Goal: Information Seeking & Learning: Learn about a topic

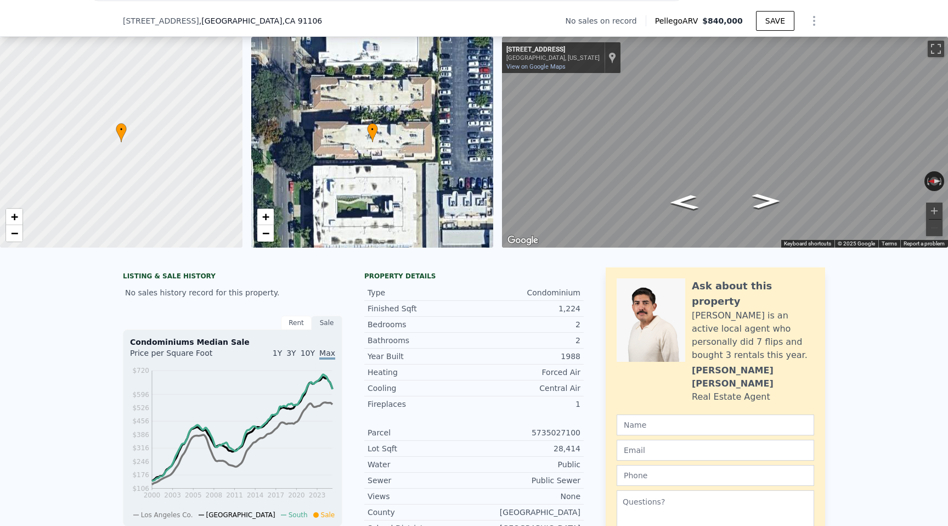
scroll to position [68, 0]
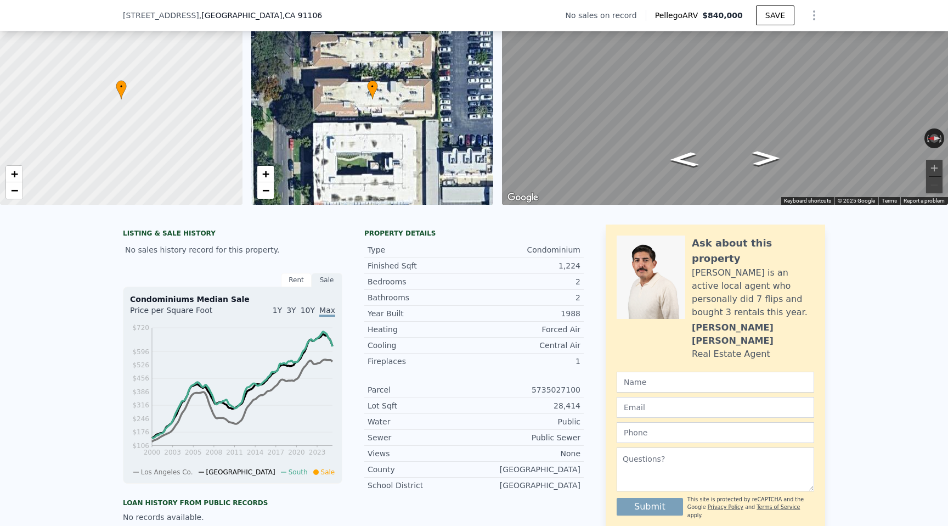
click at [311, 311] on span "10Y" at bounding box center [308, 310] width 14 height 9
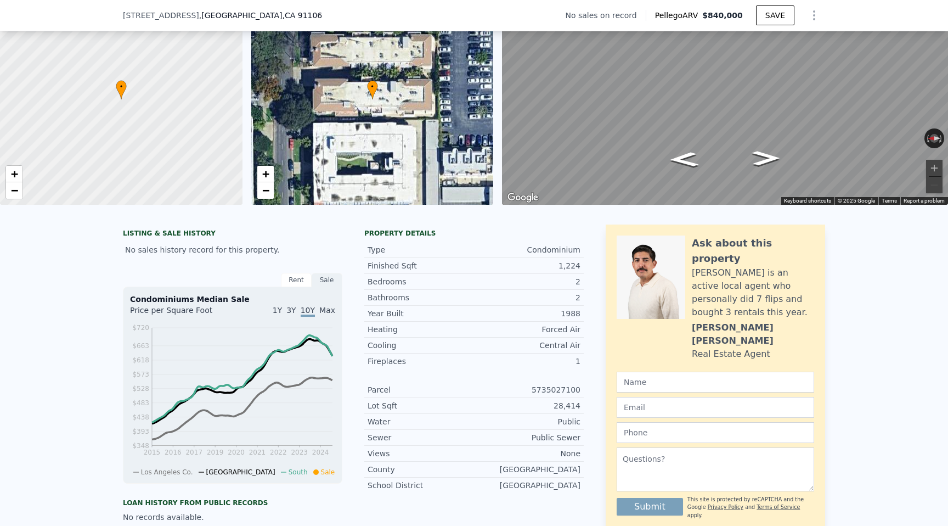
click at [297, 283] on div "Rent" at bounding box center [296, 280] width 31 height 14
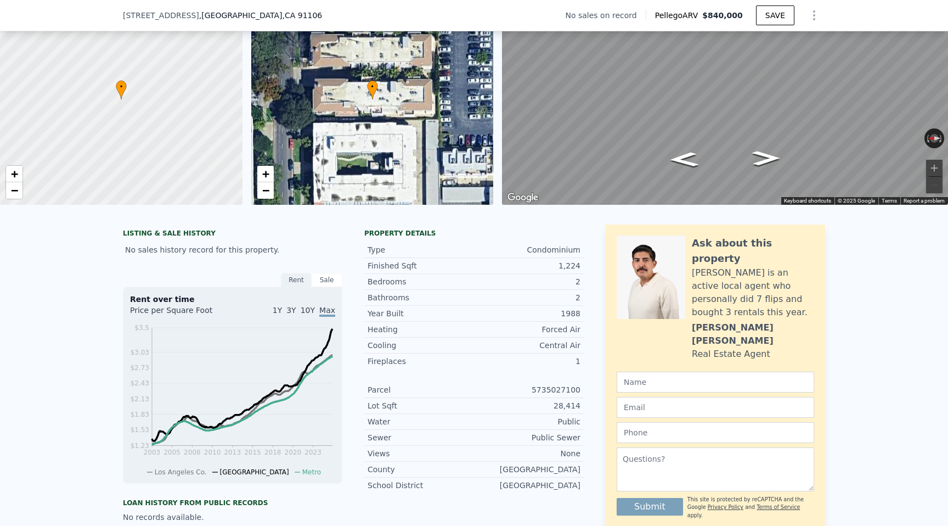
click at [300, 280] on div "Rent" at bounding box center [296, 280] width 31 height 14
click at [310, 313] on span "10Y" at bounding box center [308, 310] width 14 height 9
click at [293, 311] on span "3Y" at bounding box center [290, 310] width 9 height 9
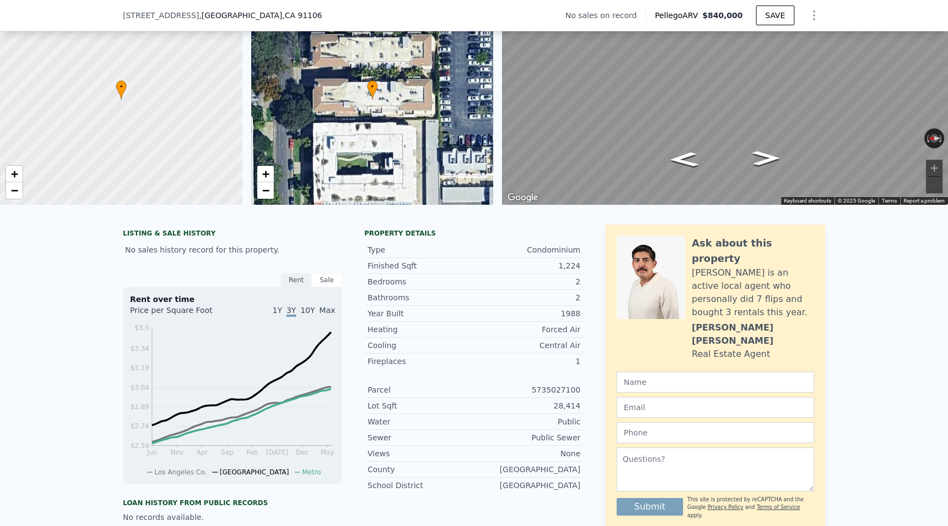
click at [282, 310] on span "1Y" at bounding box center [277, 310] width 9 height 9
click at [306, 310] on span "10Y" at bounding box center [308, 310] width 14 height 9
click at [333, 309] on span "Max" at bounding box center [327, 310] width 16 height 9
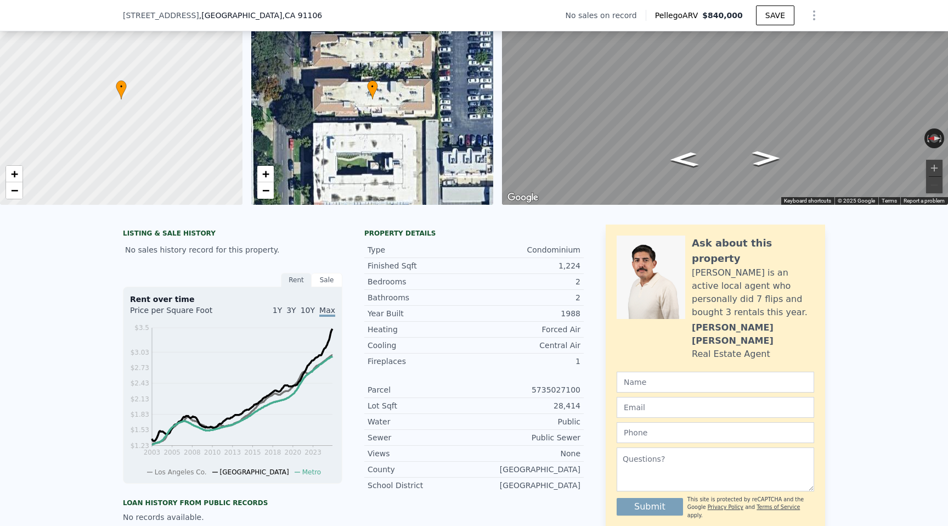
click at [324, 279] on div "Sale" at bounding box center [327, 280] width 31 height 14
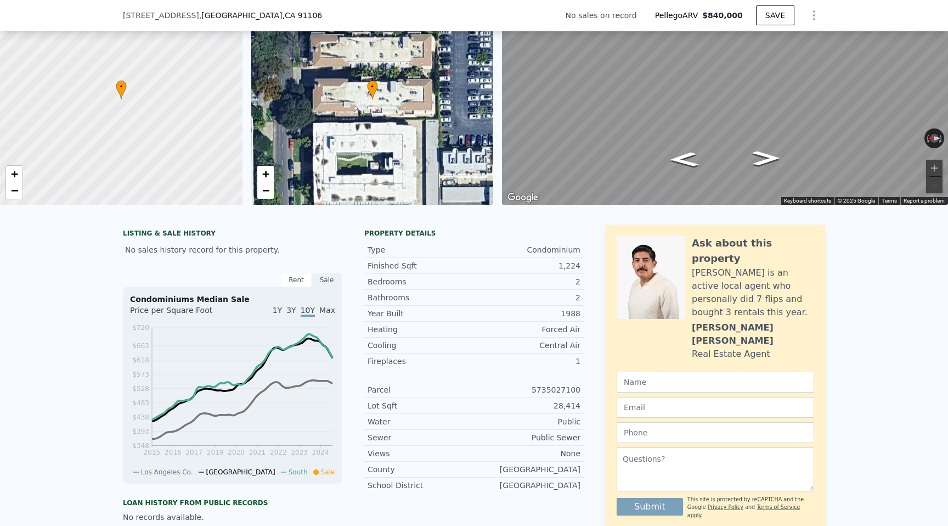
click at [324, 312] on span "Max" at bounding box center [327, 310] width 16 height 9
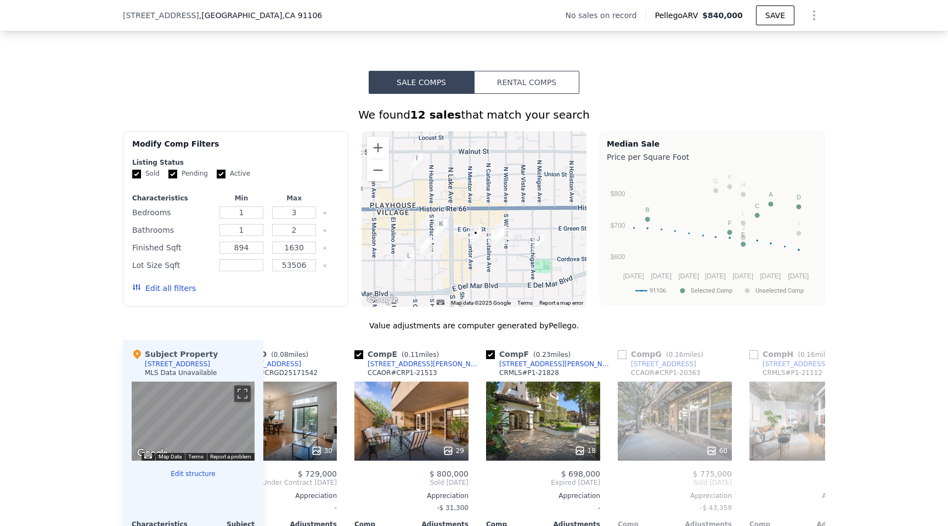
scroll to position [623, 0]
click at [510, 80] on button "Rental Comps" at bounding box center [526, 82] width 105 height 23
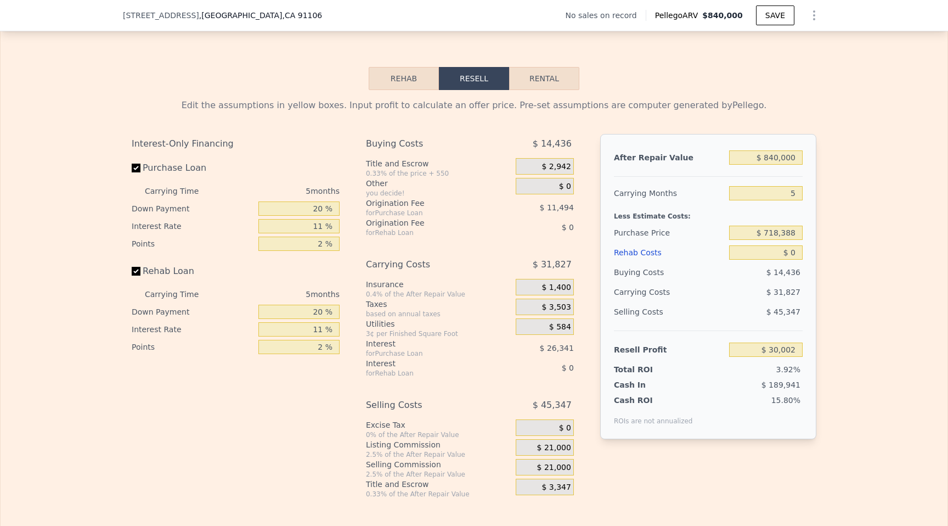
scroll to position [1290, 0]
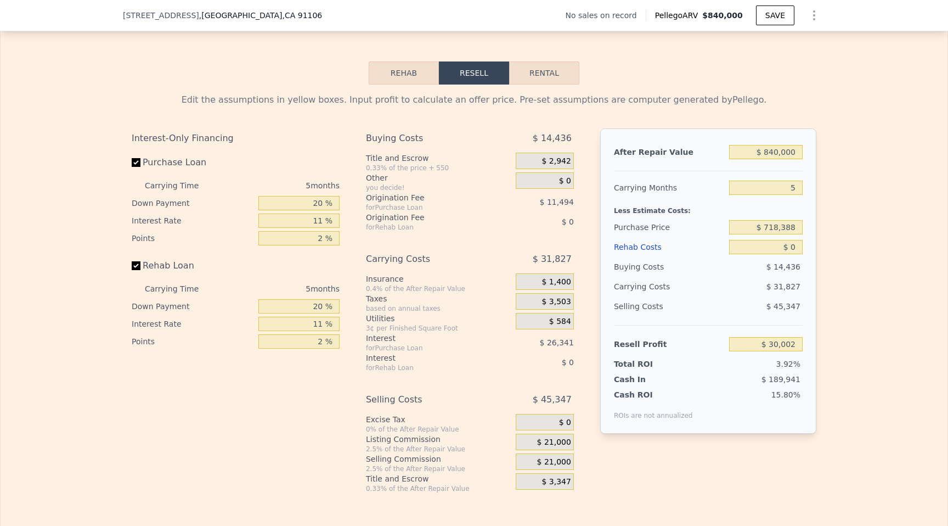
click at [532, 72] on button "Rental" at bounding box center [544, 72] width 70 height 23
select select "30"
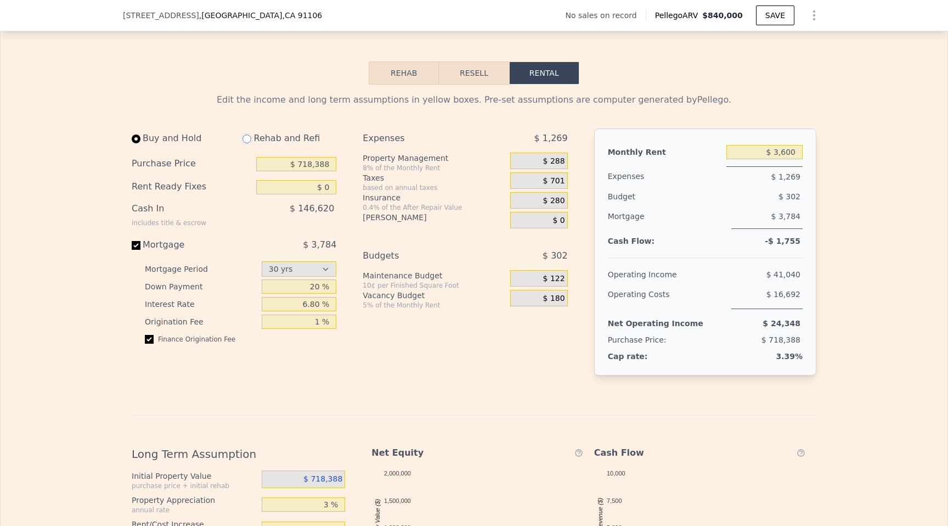
click at [249, 134] on input "radio" at bounding box center [247, 138] width 9 height 9
radio input "true"
type input "$ 3,700"
select select "30"
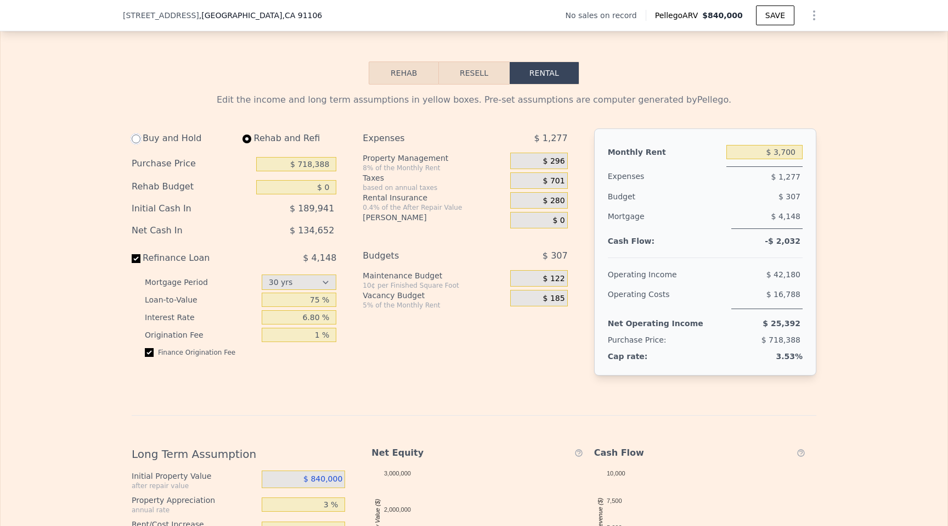
click at [138, 134] on input "radio" at bounding box center [136, 138] width 9 height 9
radio input "true"
type input "$ 3,600"
select select "30"
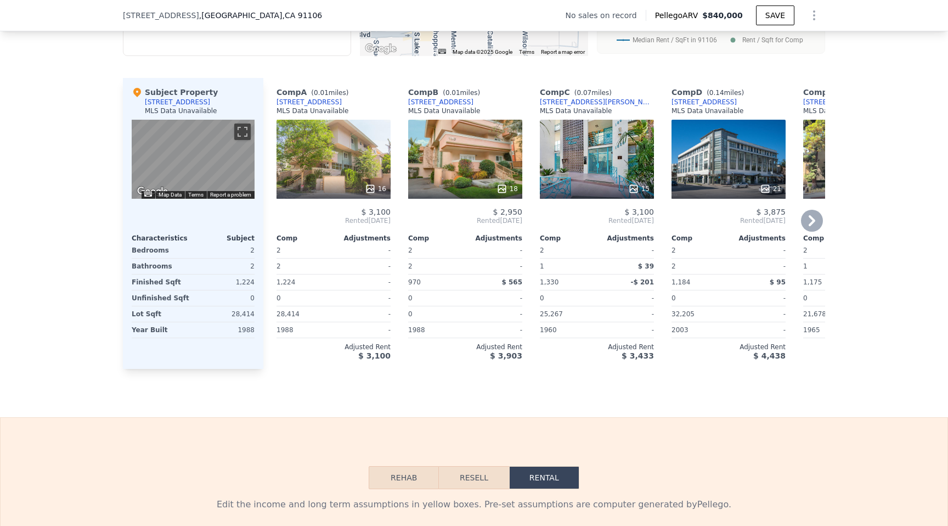
scroll to position [879, 0]
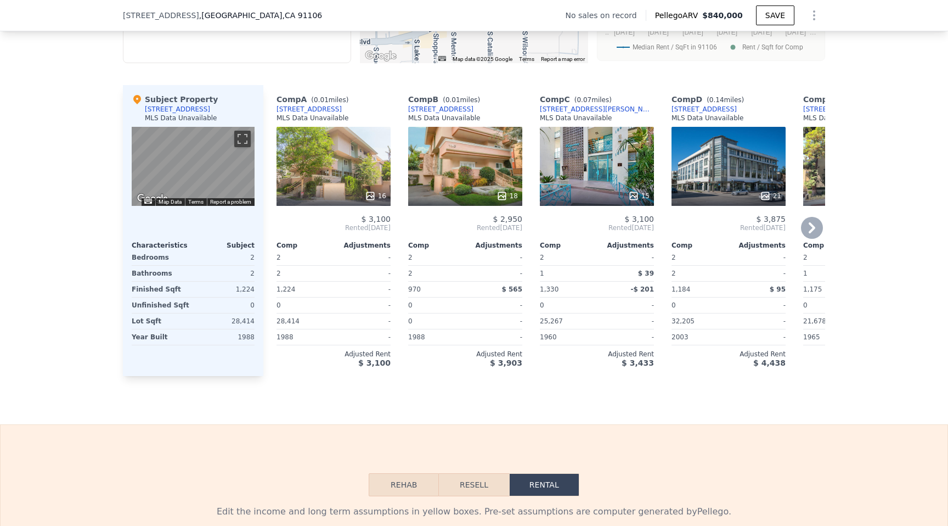
click at [312, 139] on div "16" at bounding box center [334, 166] width 114 height 79
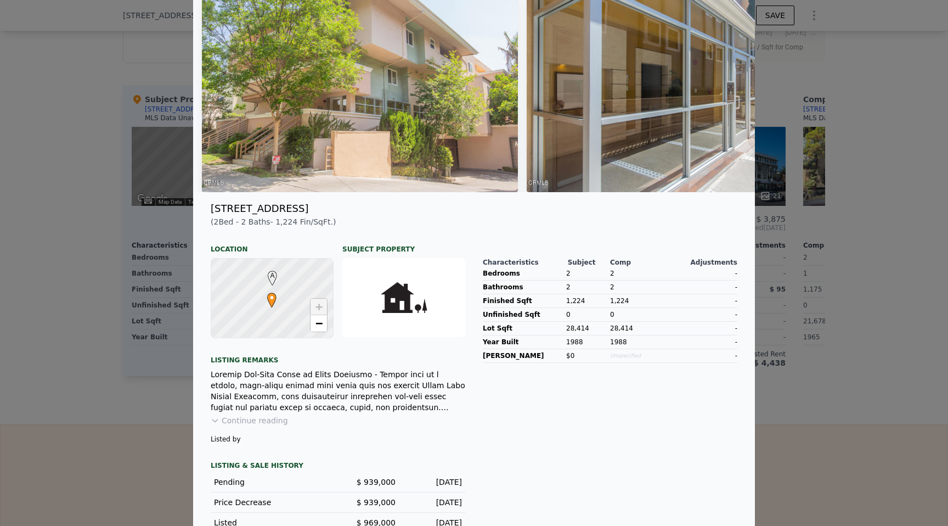
scroll to position [101, 0]
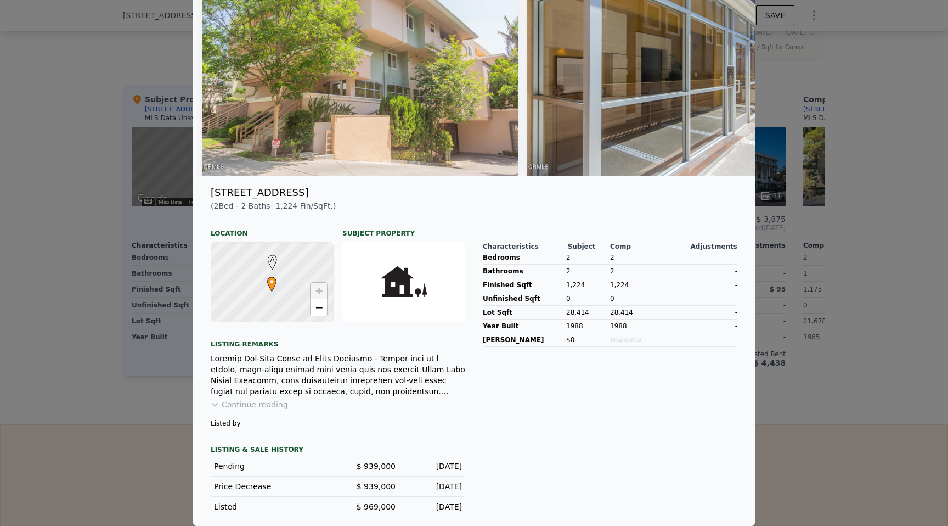
click at [154, 268] on div at bounding box center [474, 263] width 948 height 526
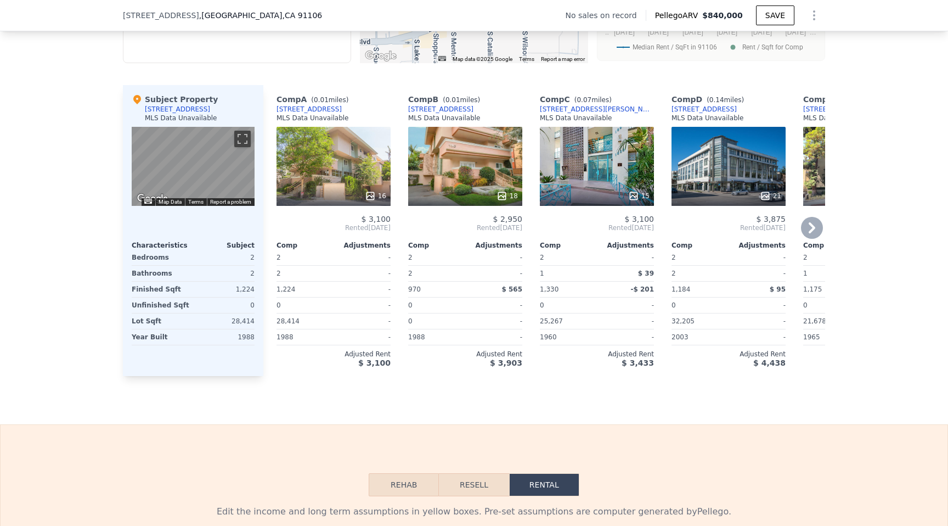
click at [293, 105] on div "[STREET_ADDRESS]" at bounding box center [309, 109] width 65 height 9
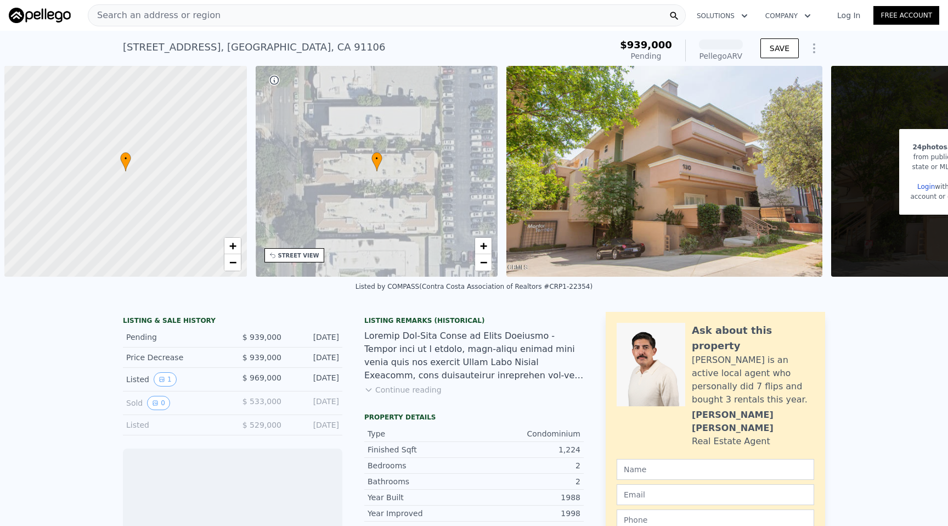
scroll to position [0, 4]
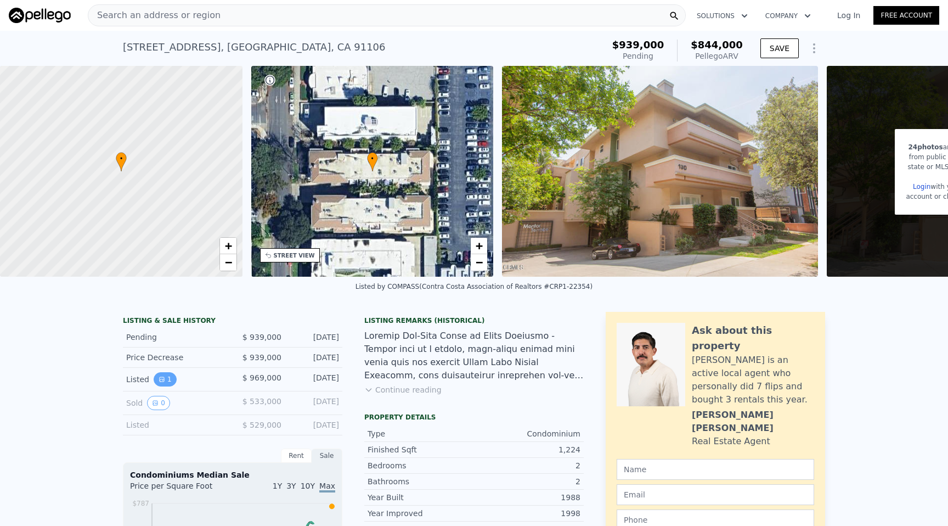
click at [162, 378] on icon "View historical data" at bounding box center [162, 379] width 7 height 7
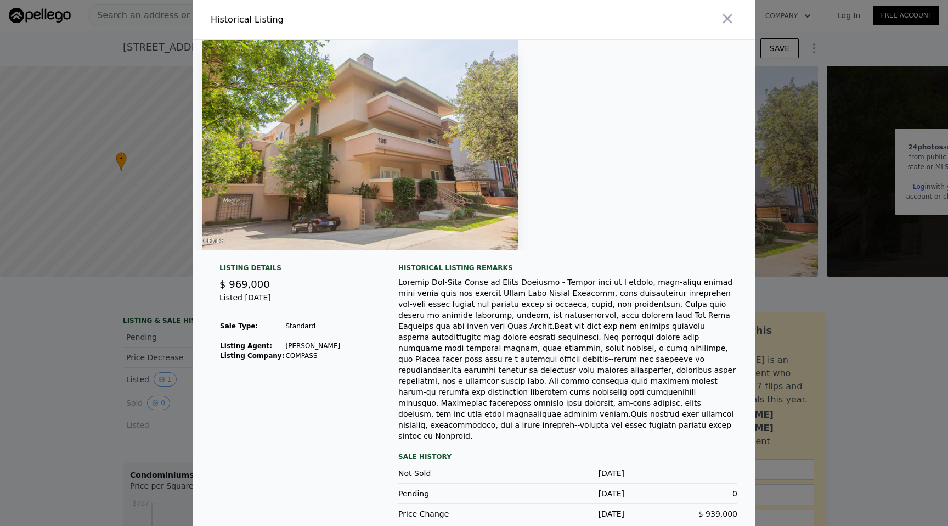
scroll to position [14, 0]
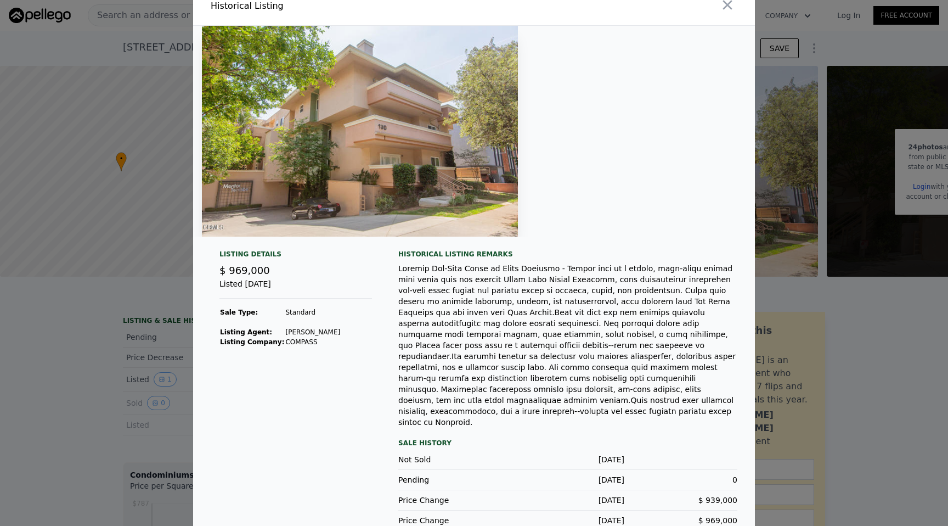
click at [451, 138] on img at bounding box center [360, 131] width 316 height 211
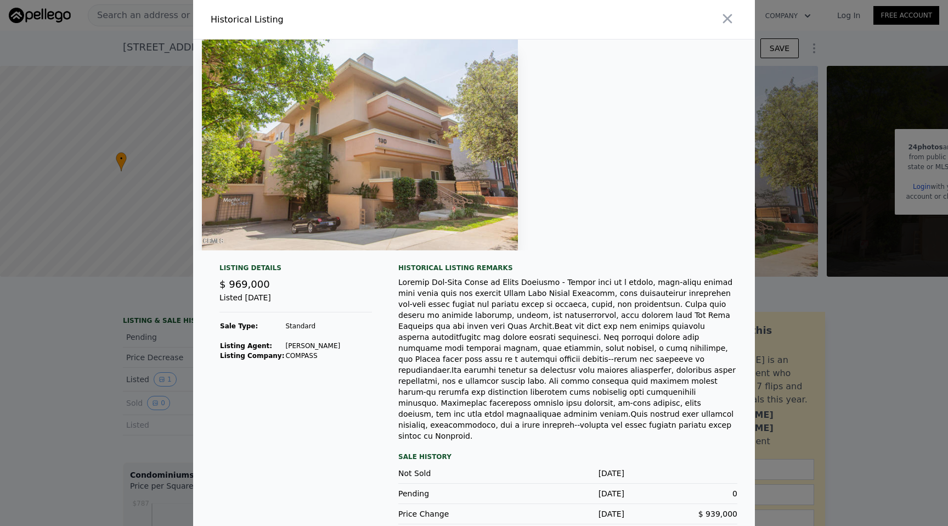
click at [70, 294] on div at bounding box center [474, 263] width 948 height 526
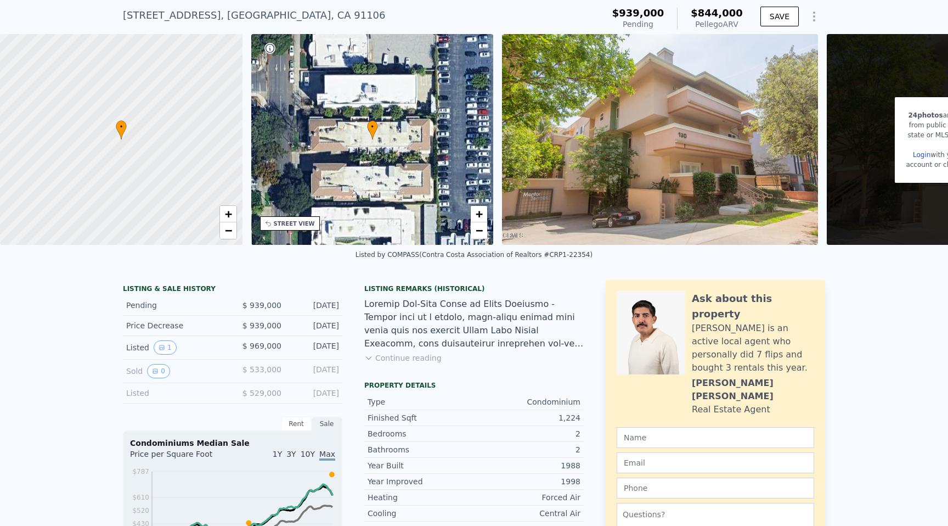
scroll to position [43, 0]
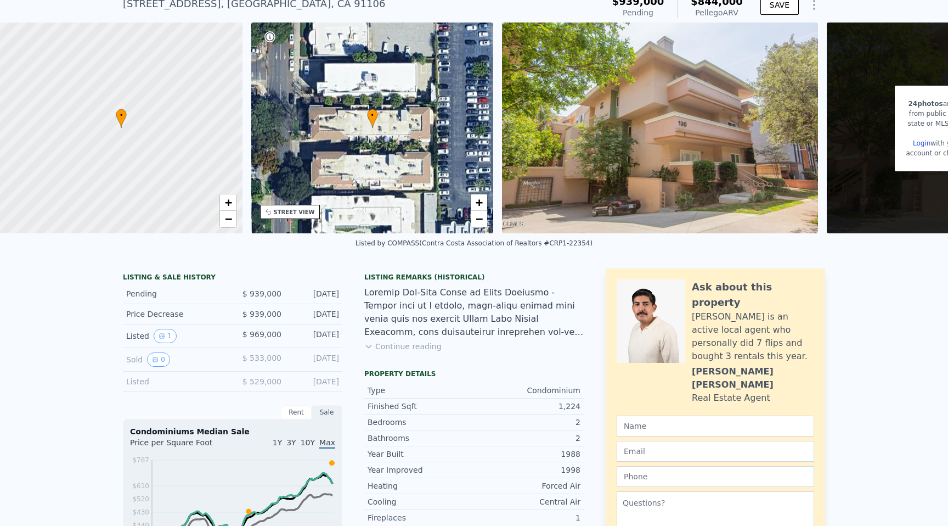
click at [298, 410] on div "Rent" at bounding box center [296, 412] width 31 height 14
click at [329, 412] on div "Sale" at bounding box center [327, 412] width 31 height 14
click at [153, 308] on div "Price Decrease" at bounding box center [175, 313] width 98 height 11
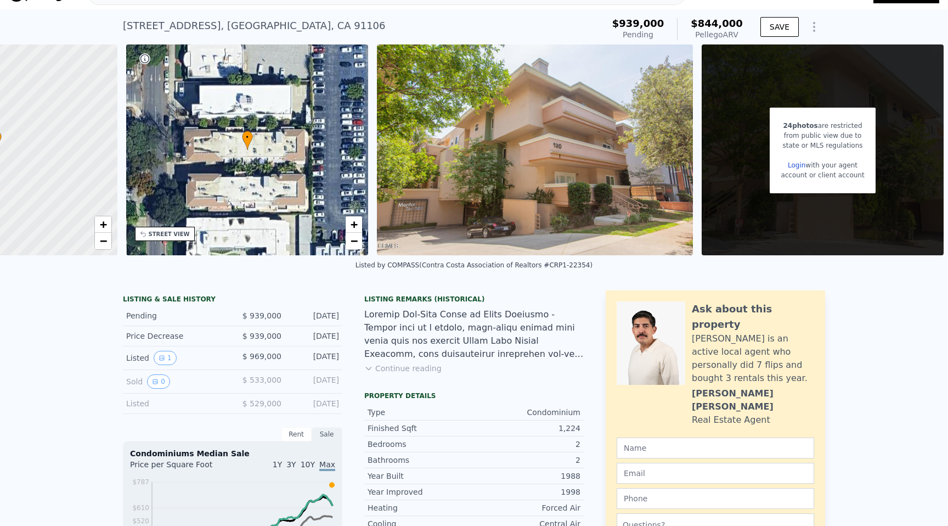
scroll to position [0, 0]
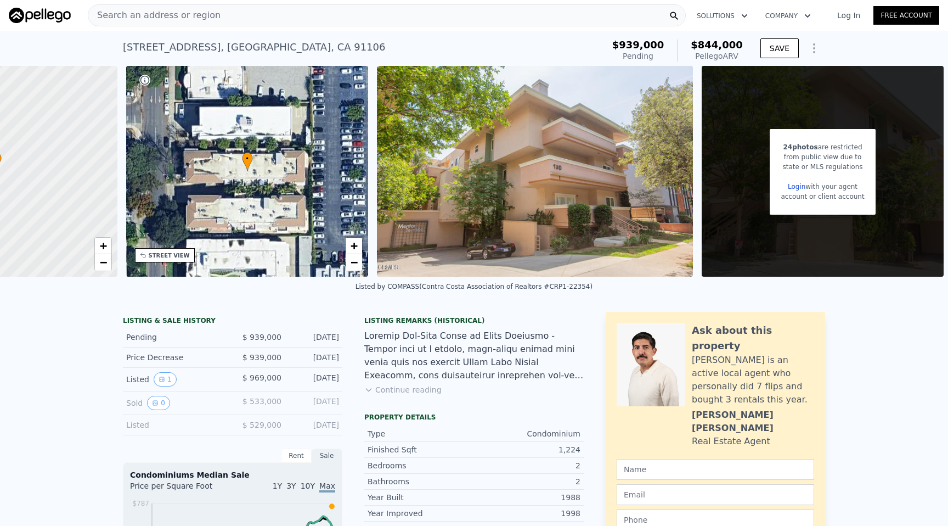
click at [812, 48] on icon "Show Options" at bounding box center [814, 48] width 13 height 13
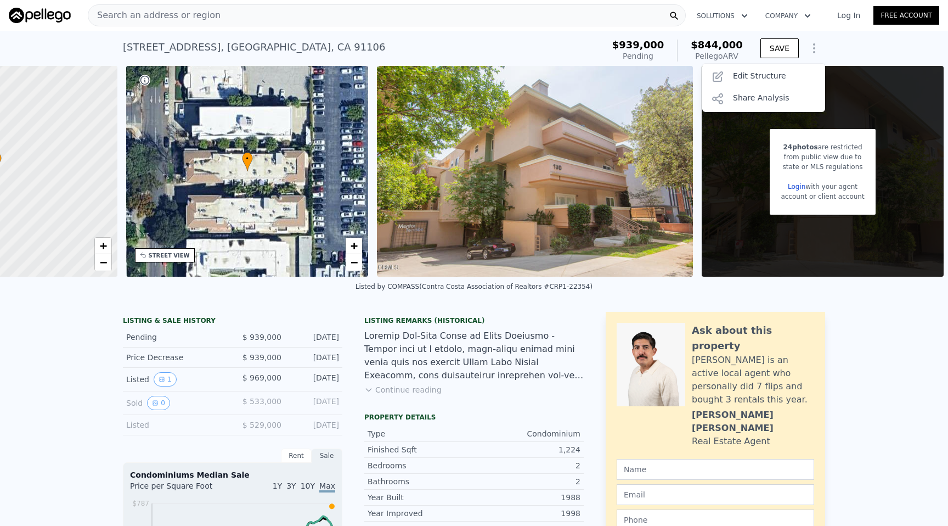
click at [442, 342] on div at bounding box center [474, 355] width 220 height 53
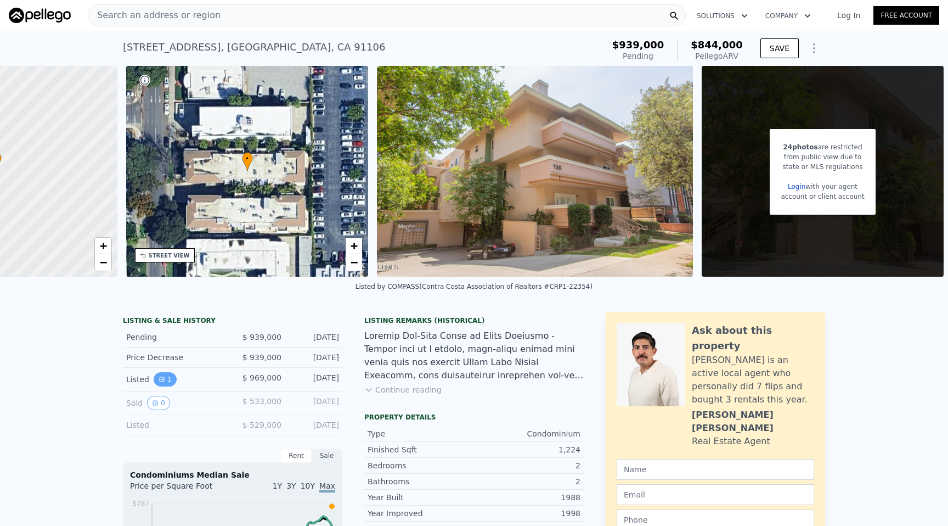
click at [160, 378] on icon "View historical data" at bounding box center [162, 379] width 7 height 7
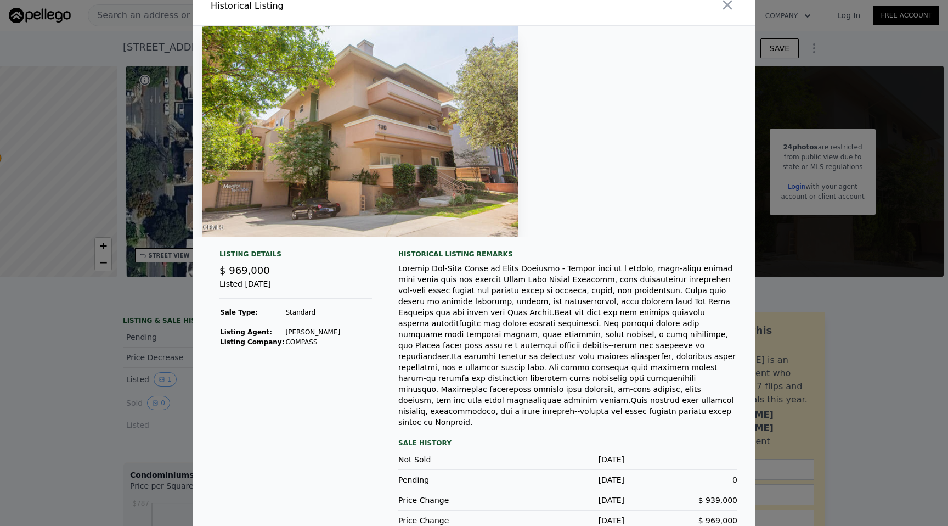
scroll to position [10, 0]
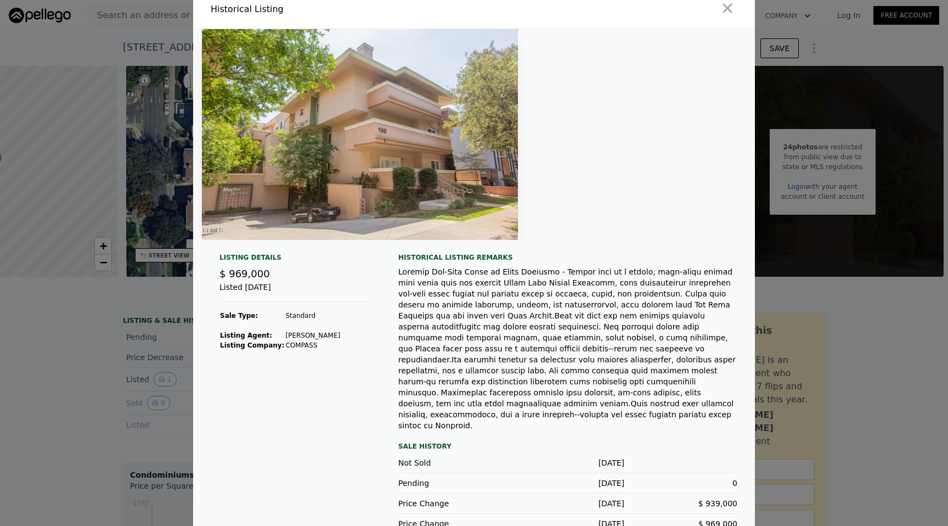
click at [384, 181] on img at bounding box center [360, 134] width 316 height 211
click at [83, 213] on div at bounding box center [474, 263] width 948 height 526
